Goal: Transaction & Acquisition: Subscribe to service/newsletter

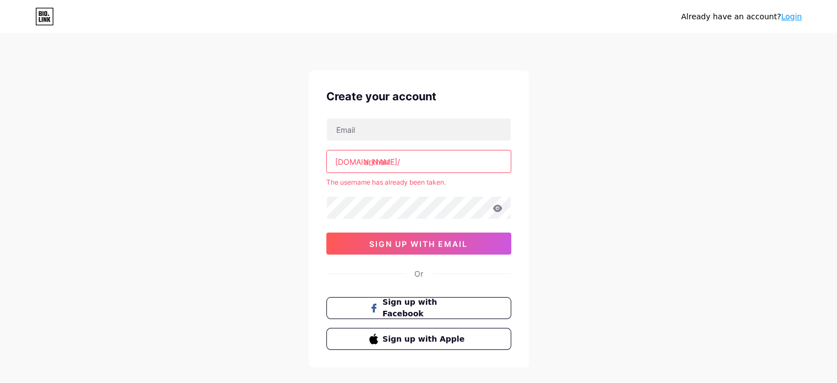
click at [392, 165] on input "arkhan" at bounding box center [419, 161] width 184 height 22
type input "arkhaneth"
click at [394, 128] on input "text" at bounding box center [419, 129] width 184 height 22
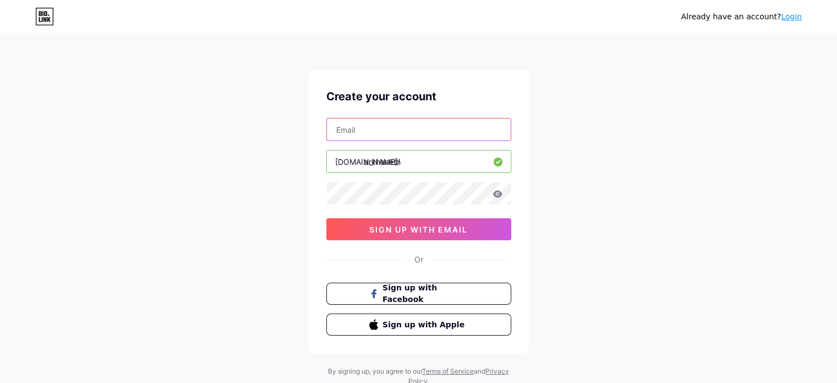
type input "[EMAIL_ADDRESS][DOMAIN_NAME]"
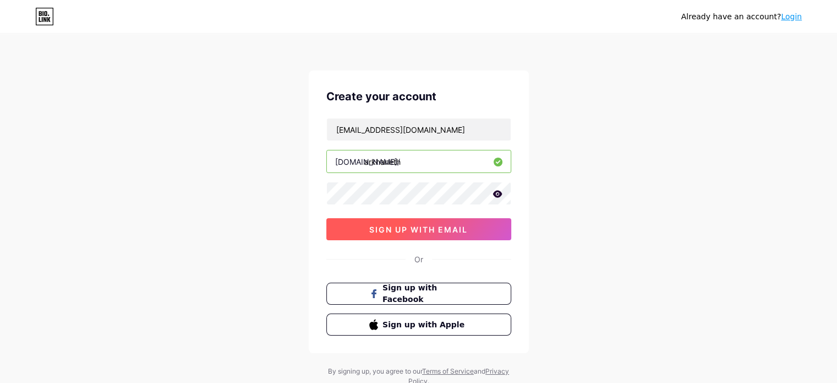
click at [436, 233] on button "sign up with email" at bounding box center [418, 229] width 185 height 22
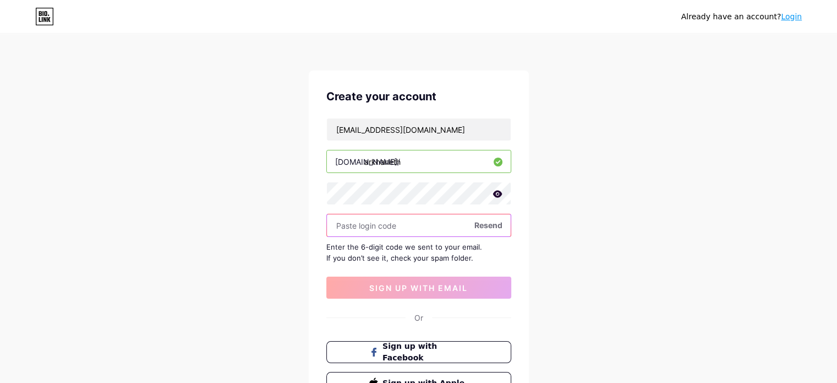
paste input "800324"
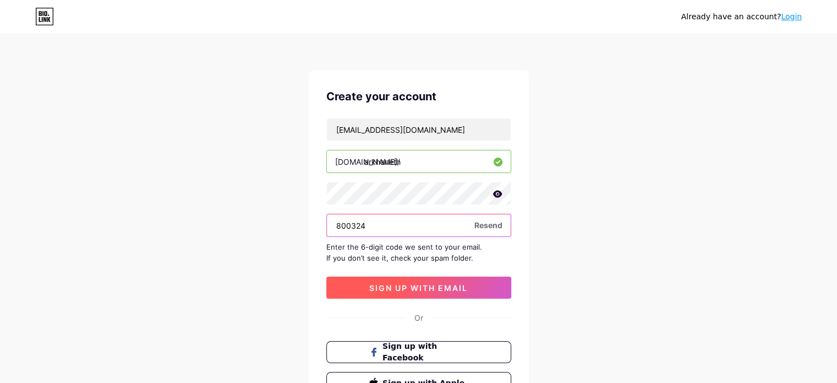
type input "800324"
click at [395, 277] on button "sign up with email" at bounding box center [418, 287] width 185 height 22
